Goal: Feedback & Contribution: Submit feedback/report problem

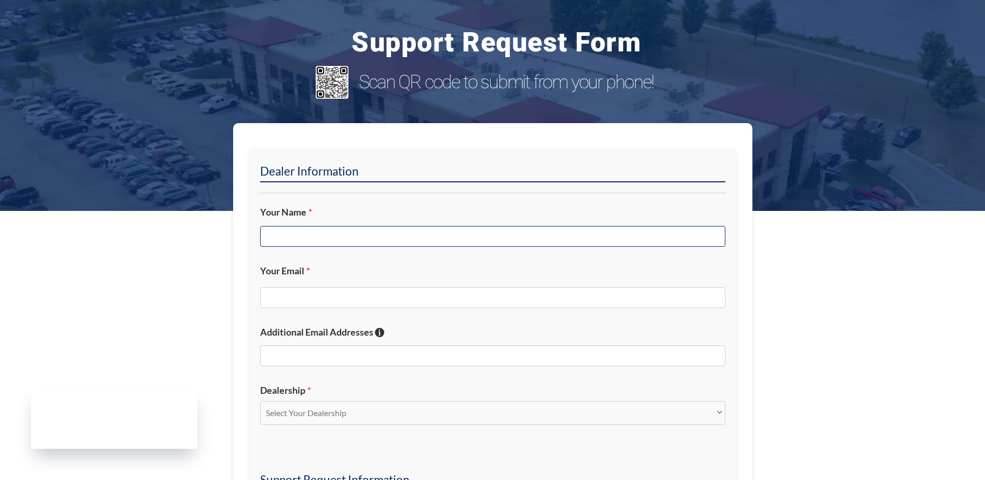
click at [340, 235] on input "Your Name *" at bounding box center [492, 236] width 465 height 21
type input "r"
type input "[PERSON_NAME]"
type input "G"
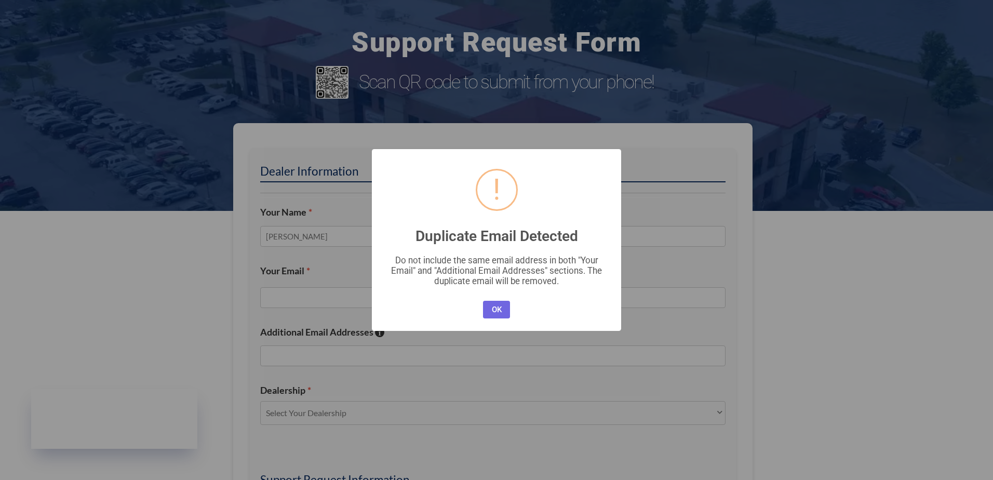
click at [333, 239] on div "× ! Duplicate Email Detected Do not include the same email address in both "You…" at bounding box center [496, 240] width 993 height 480
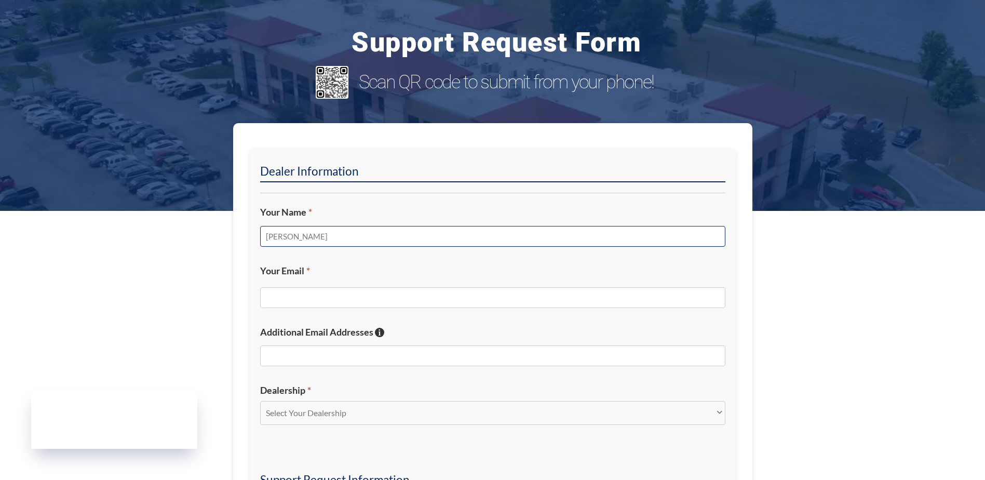
click at [348, 232] on input "[PERSON_NAME]" at bounding box center [492, 236] width 465 height 21
click at [289, 237] on input "[PERSON_NAME]" at bounding box center [492, 236] width 465 height 21
type input "[PERSON_NAME]"
click at [297, 305] on input "Your Email *" at bounding box center [492, 297] width 465 height 21
type input "[EMAIL_ADDRESS][DOMAIN_NAME]"
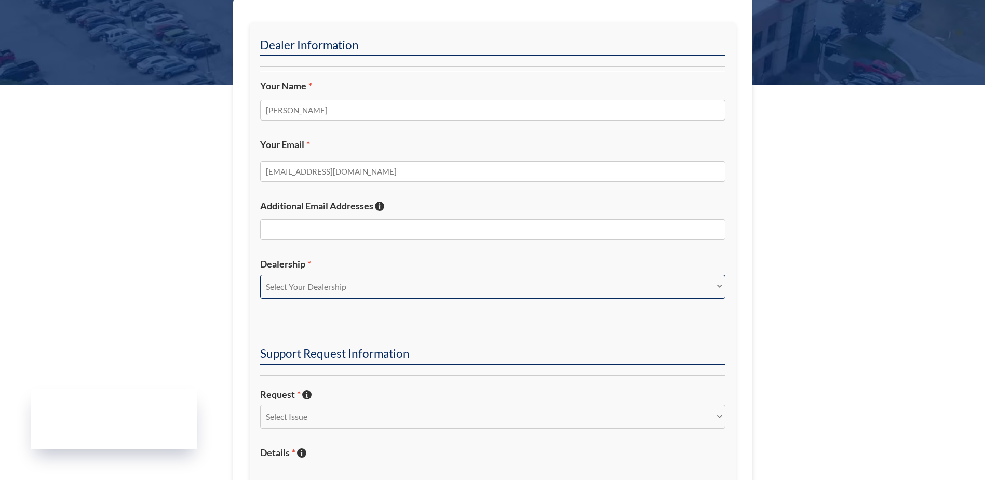
scroll to position [156, 0]
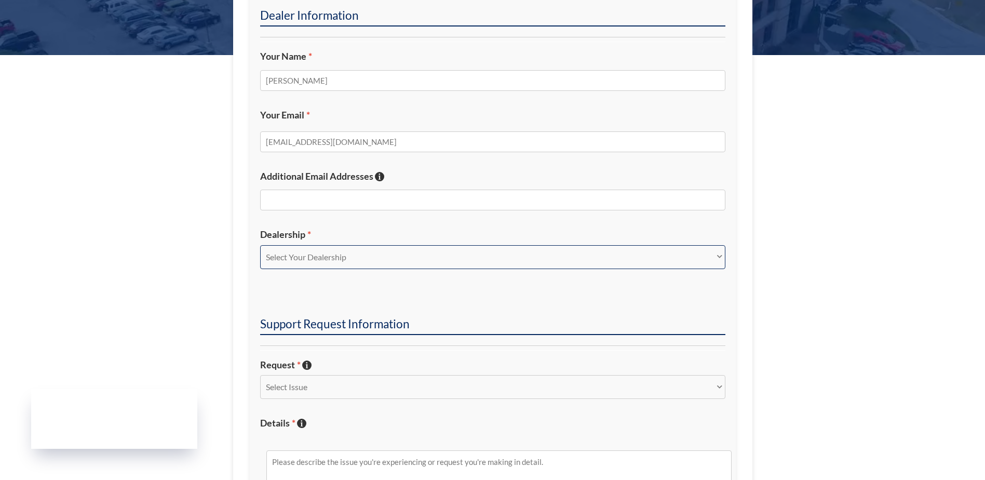
click at [408, 256] on select "Select Your Dealership Acura of Rochester Delray Buick GMC [PERSON_NAME] Automa…" at bounding box center [492, 257] width 465 height 24
select select "[PERSON_NAME] Chevrolet [PERSON_NAME]"
click at [260, 245] on select "Select Your Dealership Acura of Rochester Delray Buick GMC [PERSON_NAME] Automa…" at bounding box center [492, 257] width 465 height 24
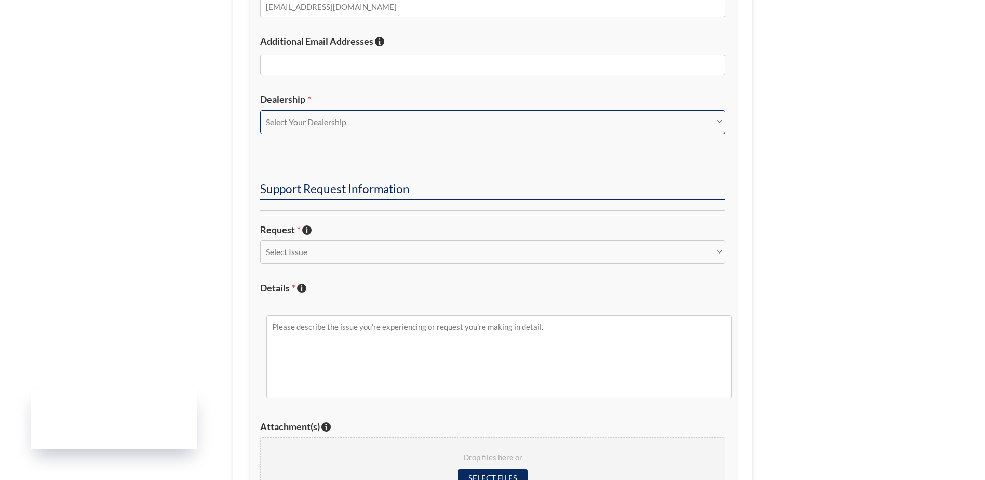
scroll to position [312, 0]
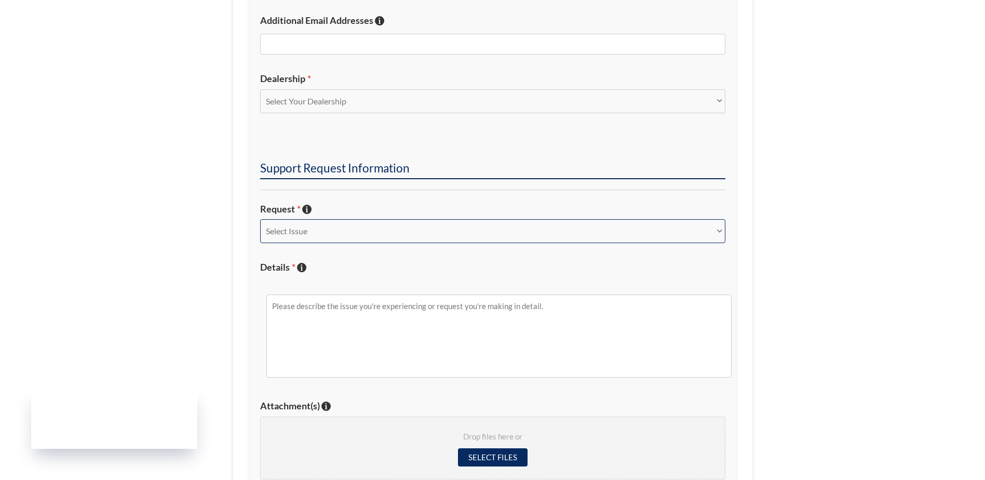
click at [324, 234] on select "Select Issue New Inquiry/Request Inventory Management Inventory Feed Website Fu…" at bounding box center [492, 231] width 465 height 24
select select "Inventory Feed"
click at [260, 219] on select "Select Issue New Inquiry/Request Inventory Management Inventory Feed Website Fu…" at bounding box center [492, 231] width 465 height 24
click at [318, 311] on textarea "Details * Describe the issue with specific details if possible!" at bounding box center [498, 335] width 465 height 83
click at [276, 306] on textarea "not showing on website or in Provision" at bounding box center [498, 335] width 465 height 83
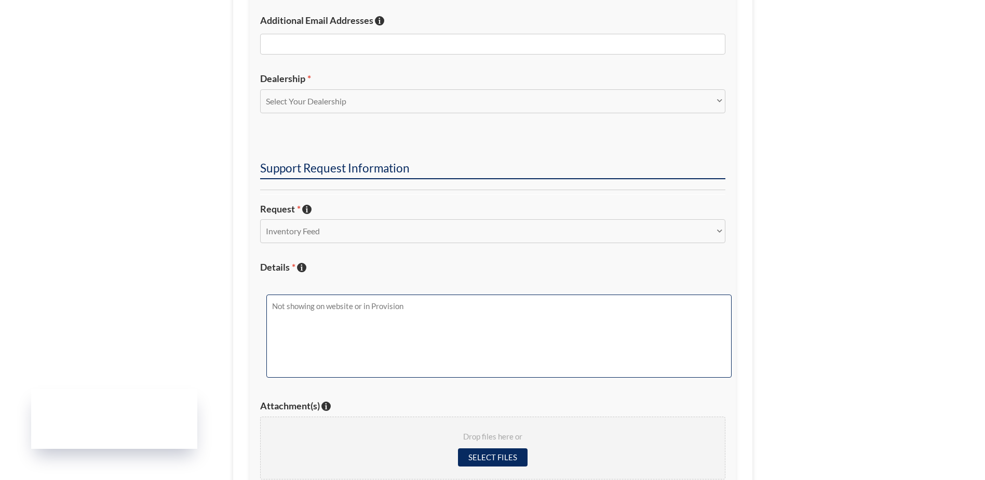
click at [405, 306] on textarea "Not showing on website or in Provision" at bounding box center [498, 335] width 465 height 83
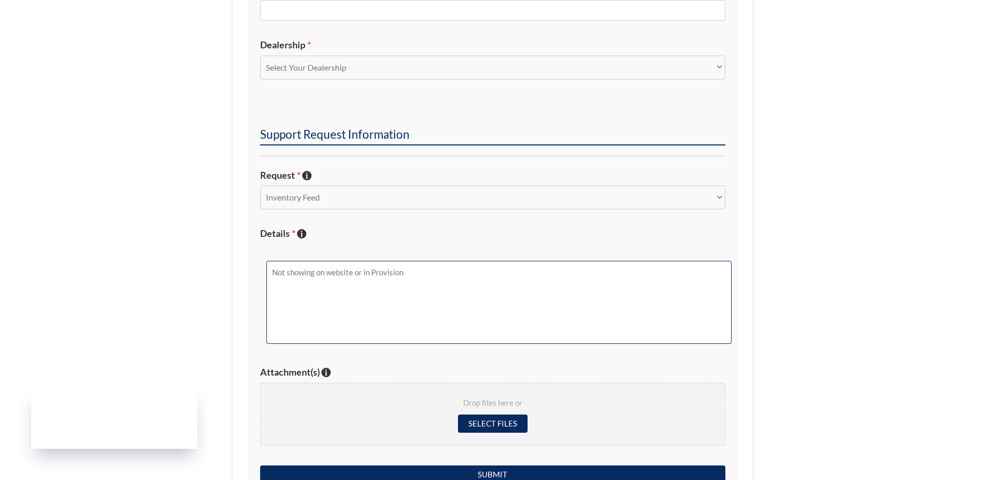
scroll to position [364, 0]
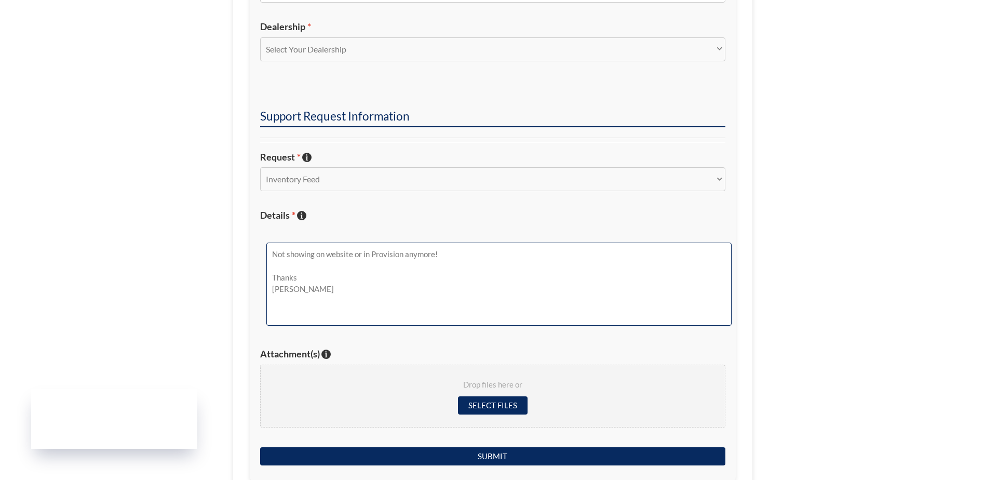
click at [271, 252] on textarea "Not showing on website or in Provision anymore! Thanks [PERSON_NAME]" at bounding box center [498, 284] width 465 height 83
click at [449, 265] on textarea "2015 Chevrolet Silverado 15584623P not showing on website or in Provision anymo…" at bounding box center [498, 284] width 465 height 83
click at [464, 264] on textarea "2015 Chevrolet Silverado 15584623P not showing on website or in Provision anymo…" at bounding box center [498, 284] width 465 height 83
click at [455, 253] on textarea "2015 Chevrolet Silverado 15584623P not showing on website or in Provision anymo…" at bounding box center [498, 284] width 465 height 83
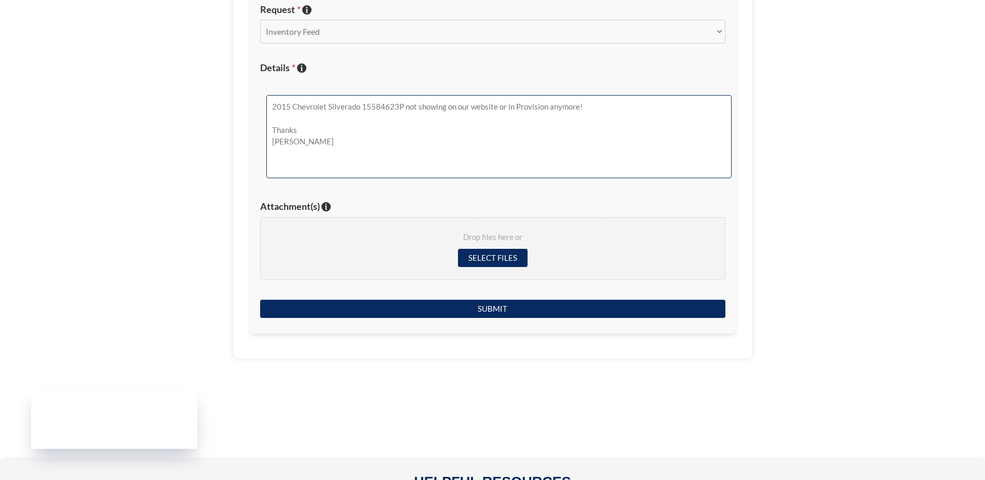
scroll to position [571, 0]
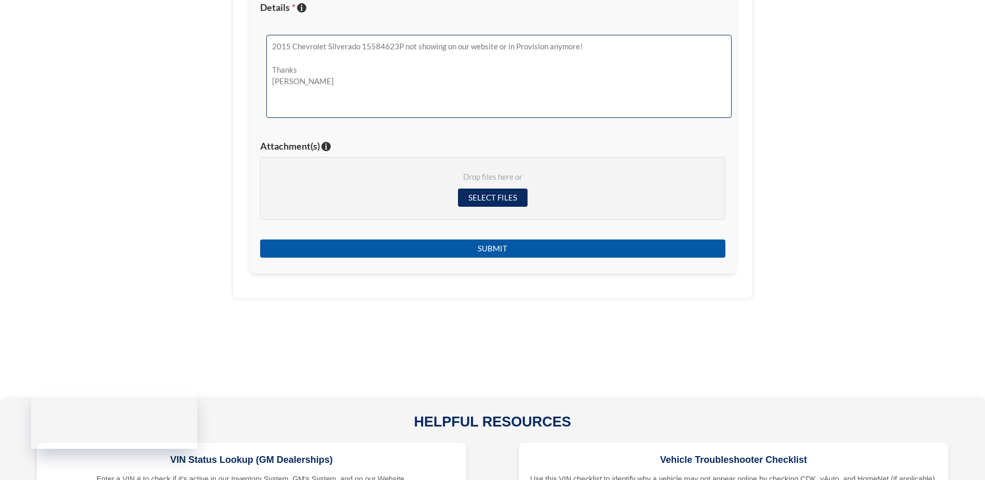
type textarea "2015 Chevrolet Silverado 15584623P not showing on our website or in Provision a…"
click at [500, 247] on input "Submit" at bounding box center [492, 248] width 465 height 18
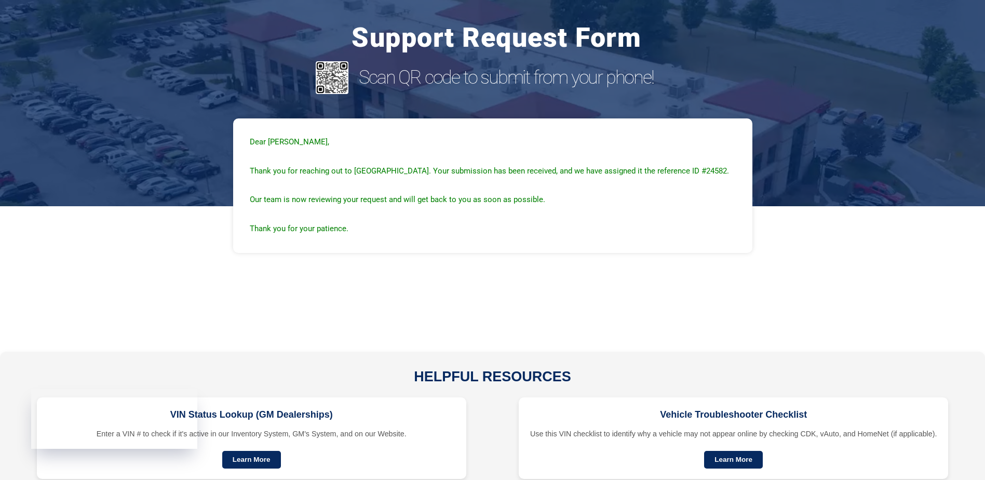
scroll to position [0, 0]
